Goal: Information Seeking & Learning: Find specific fact

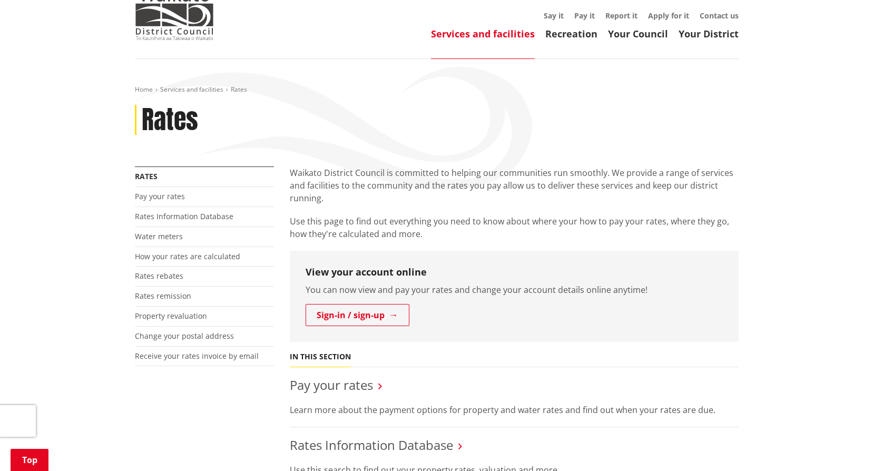
scroll to position [263, 0]
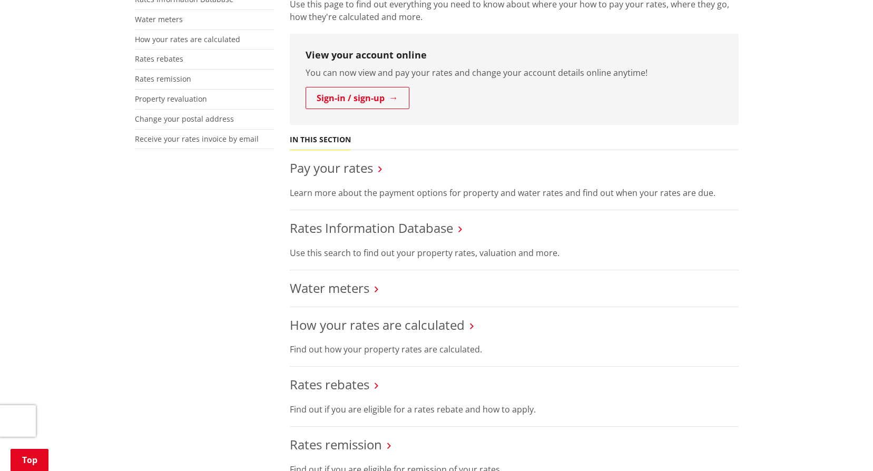
click at [366, 182] on li "Pay your rates Learn more about the payment options for property and water rate…" at bounding box center [514, 180] width 449 height 60
click at [366, 173] on link "Pay your rates" at bounding box center [331, 167] width 83 height 17
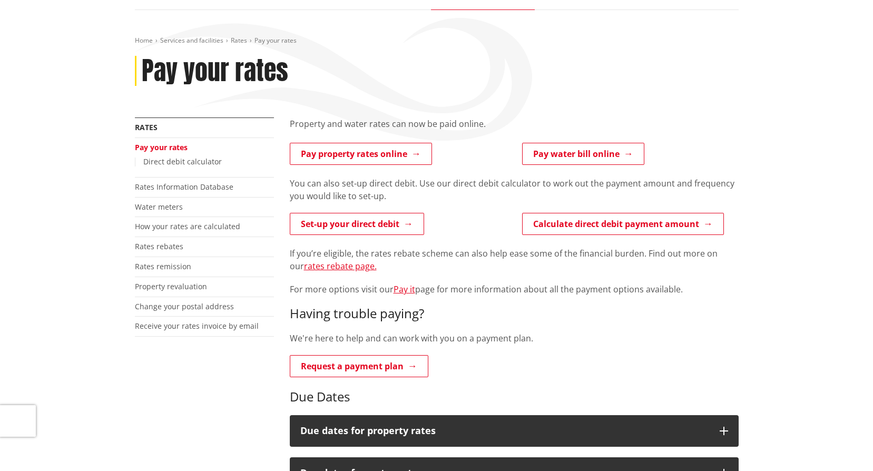
scroll to position [105, 0]
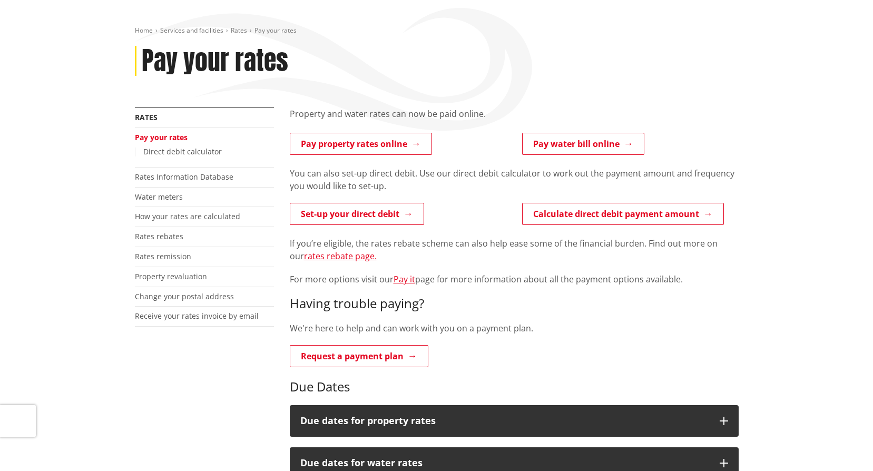
click at [378, 217] on link "Set-up your direct debit" at bounding box center [357, 214] width 134 height 22
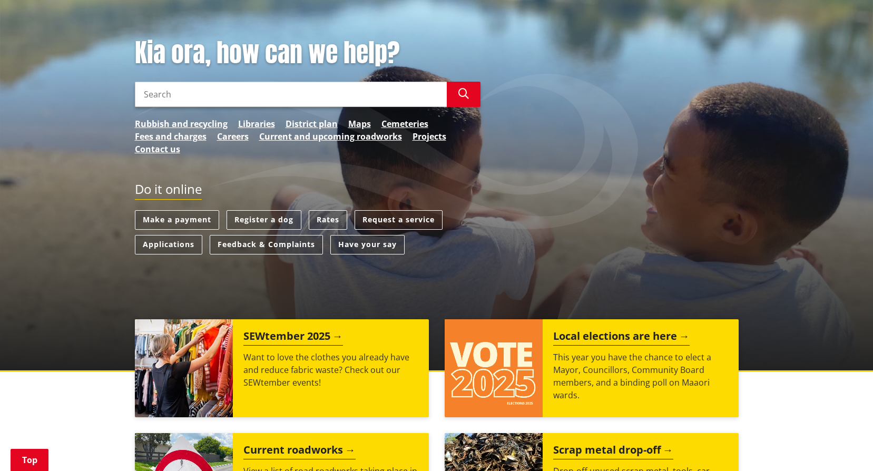
scroll to position [105, 0]
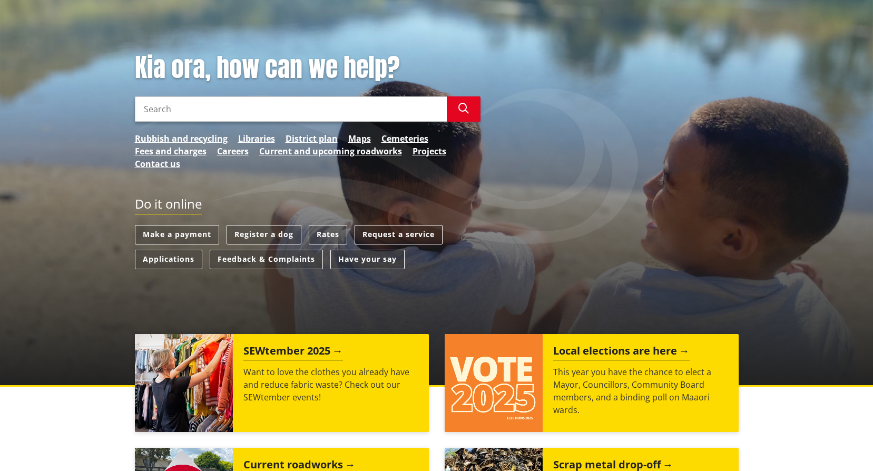
click at [320, 230] on link "Rates" at bounding box center [328, 234] width 38 height 19
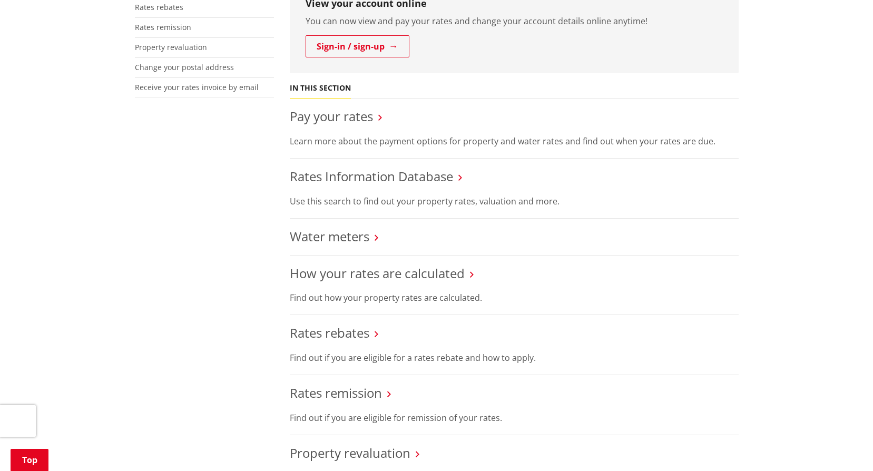
scroll to position [316, 0]
click at [346, 121] on link "Pay your rates" at bounding box center [331, 114] width 83 height 17
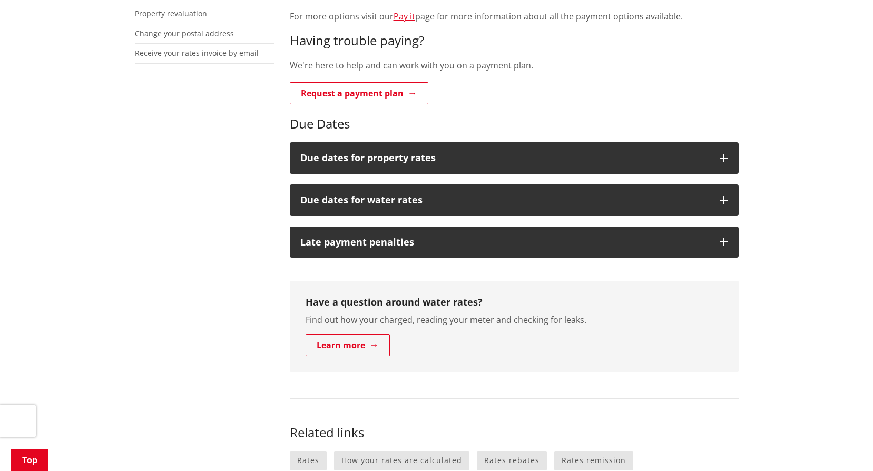
scroll to position [369, 0]
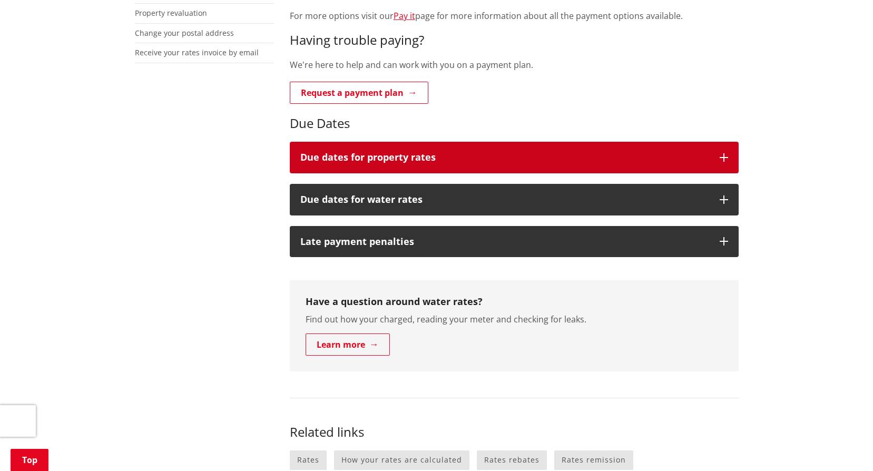
click at [394, 160] on h3 "Due dates for property rates" at bounding box center [504, 157] width 409 height 11
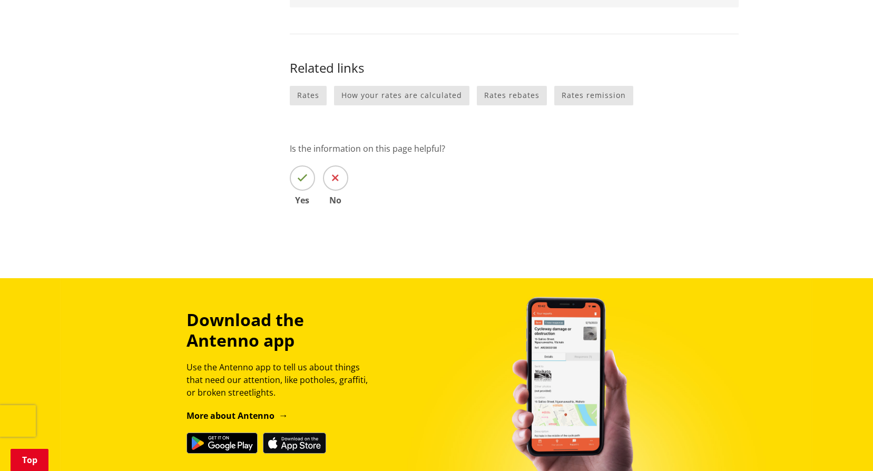
scroll to position [896, 0]
